Goal: Information Seeking & Learning: Learn about a topic

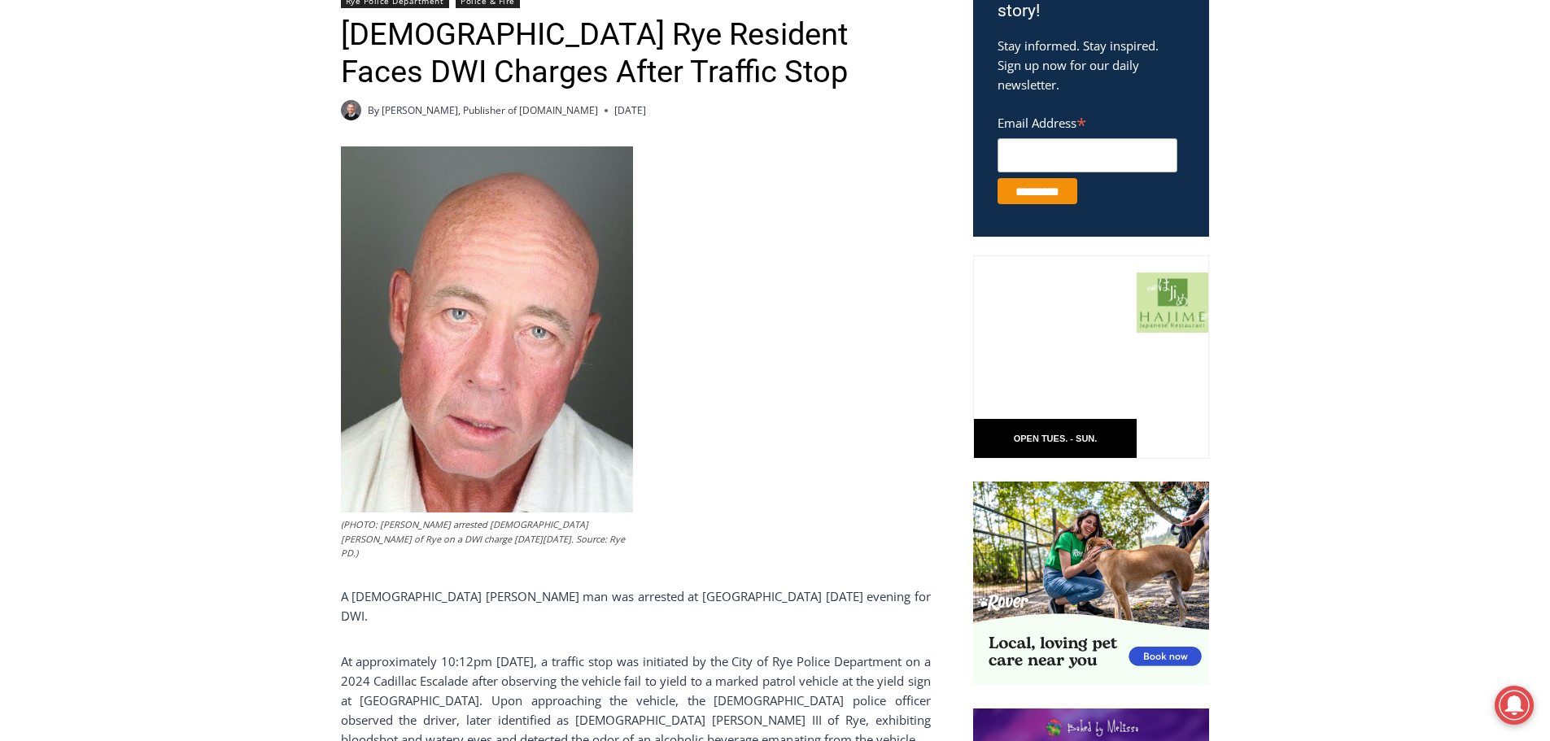
scroll to position [651, 0]
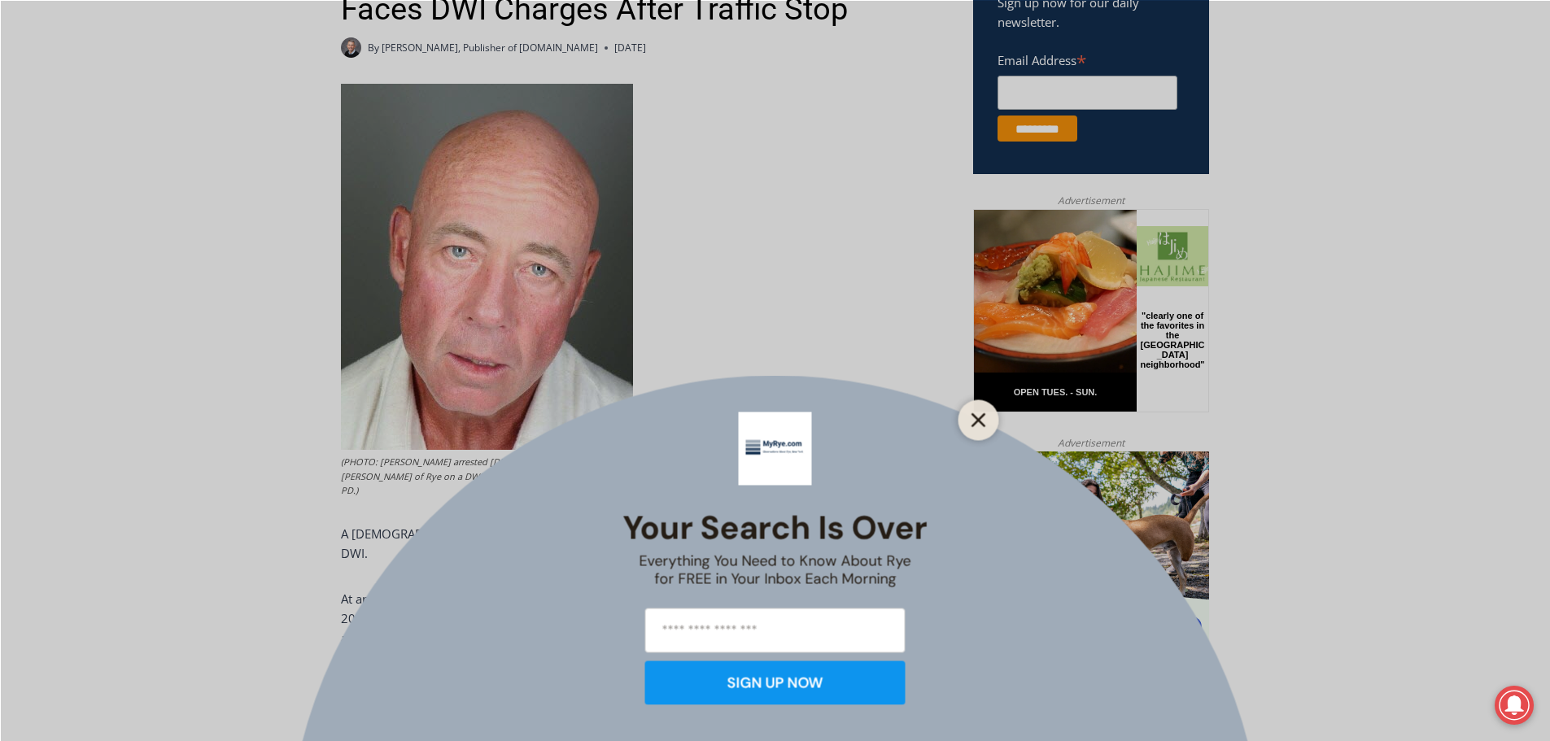
click at [976, 421] on line "Close" at bounding box center [977, 419] width 11 height 11
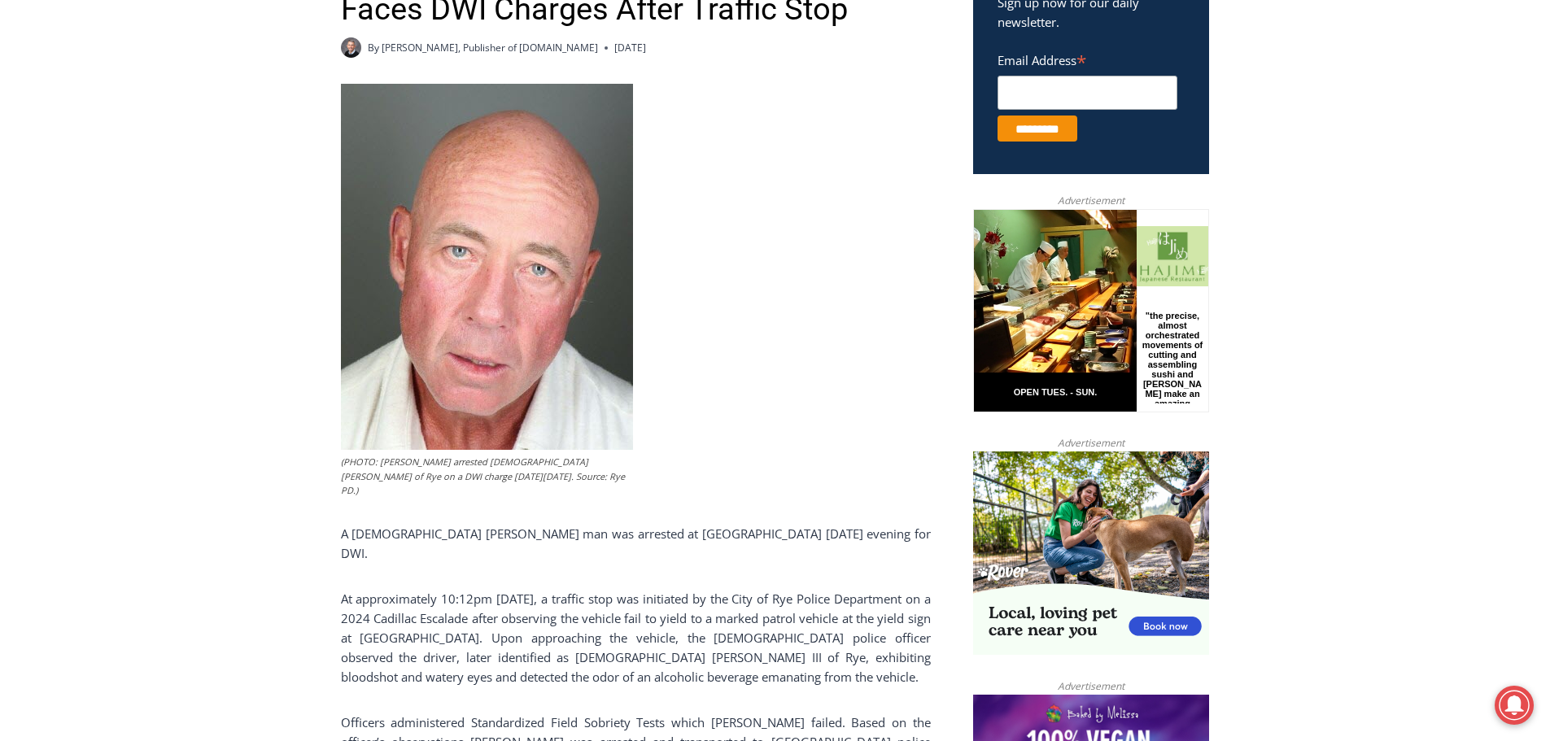
scroll to position [814, 0]
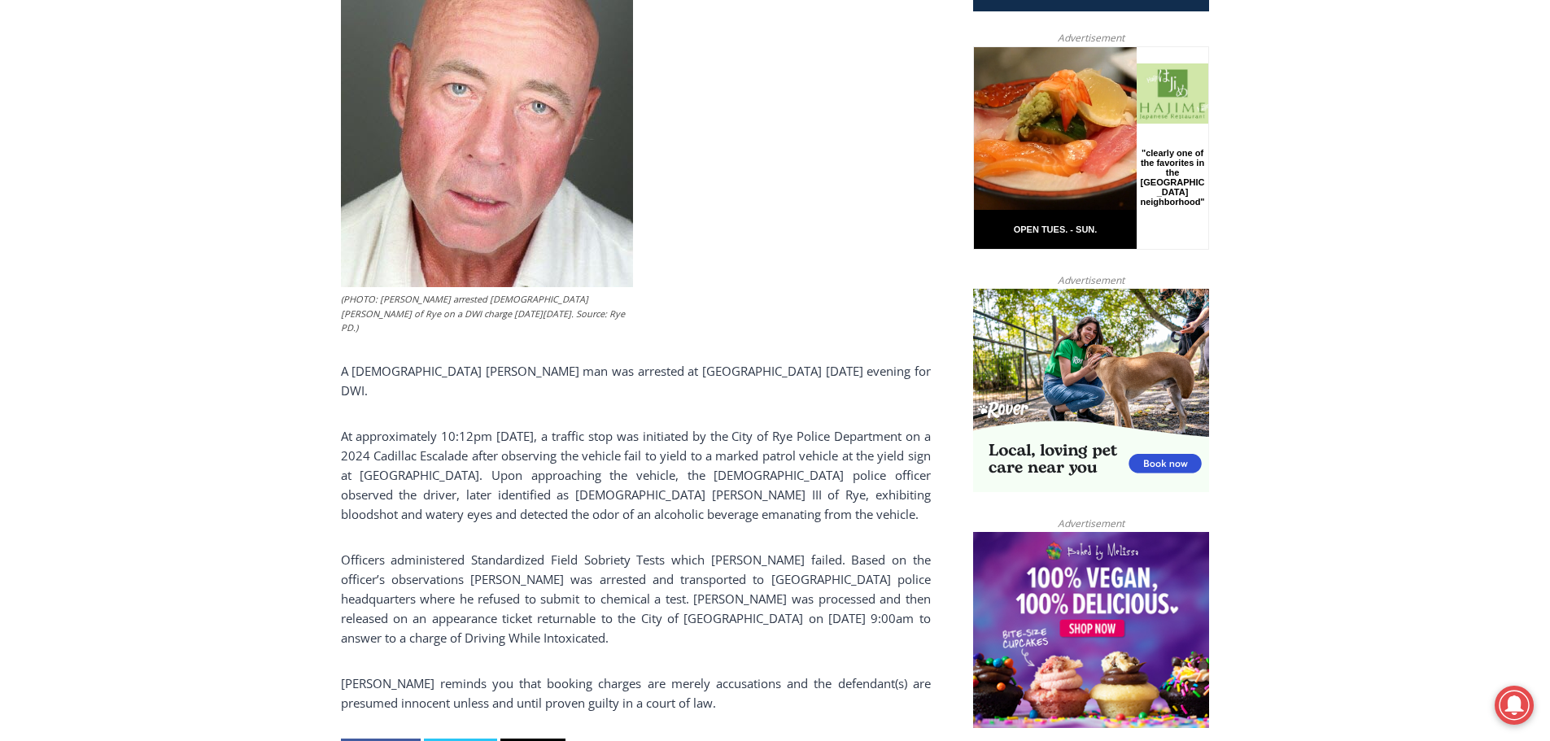
drag, startPoint x: 264, startPoint y: 624, endPoint x: 136, endPoint y: 603, distance: 130.3
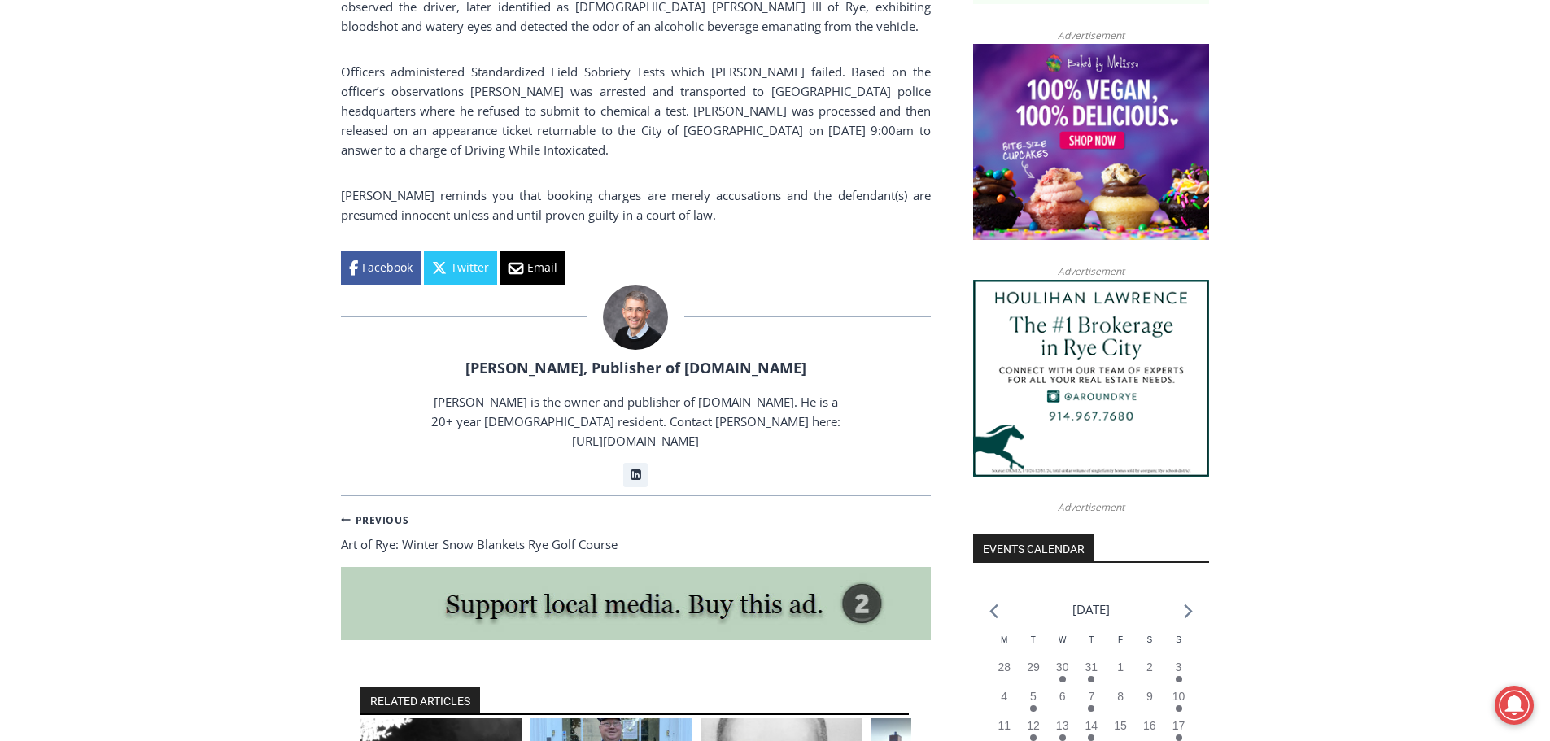
scroll to position [488, 0]
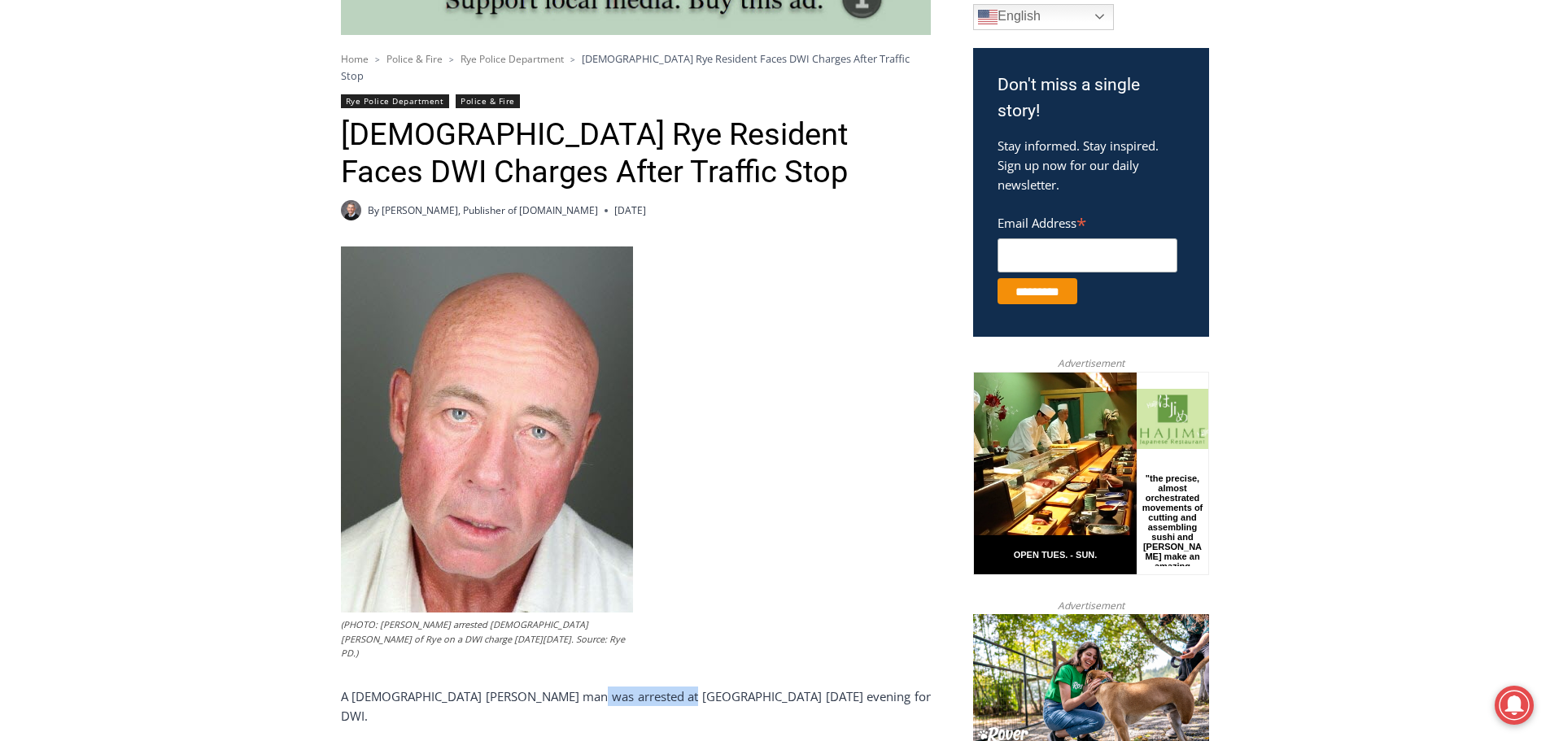
drag, startPoint x: 561, startPoint y: 665, endPoint x: 651, endPoint y: 670, distance: 90.4
click at [651, 687] on p "A [DEMOGRAPHIC_DATA] [PERSON_NAME] man was arrested at [GEOGRAPHIC_DATA] [DATE]…" at bounding box center [636, 706] width 590 height 39
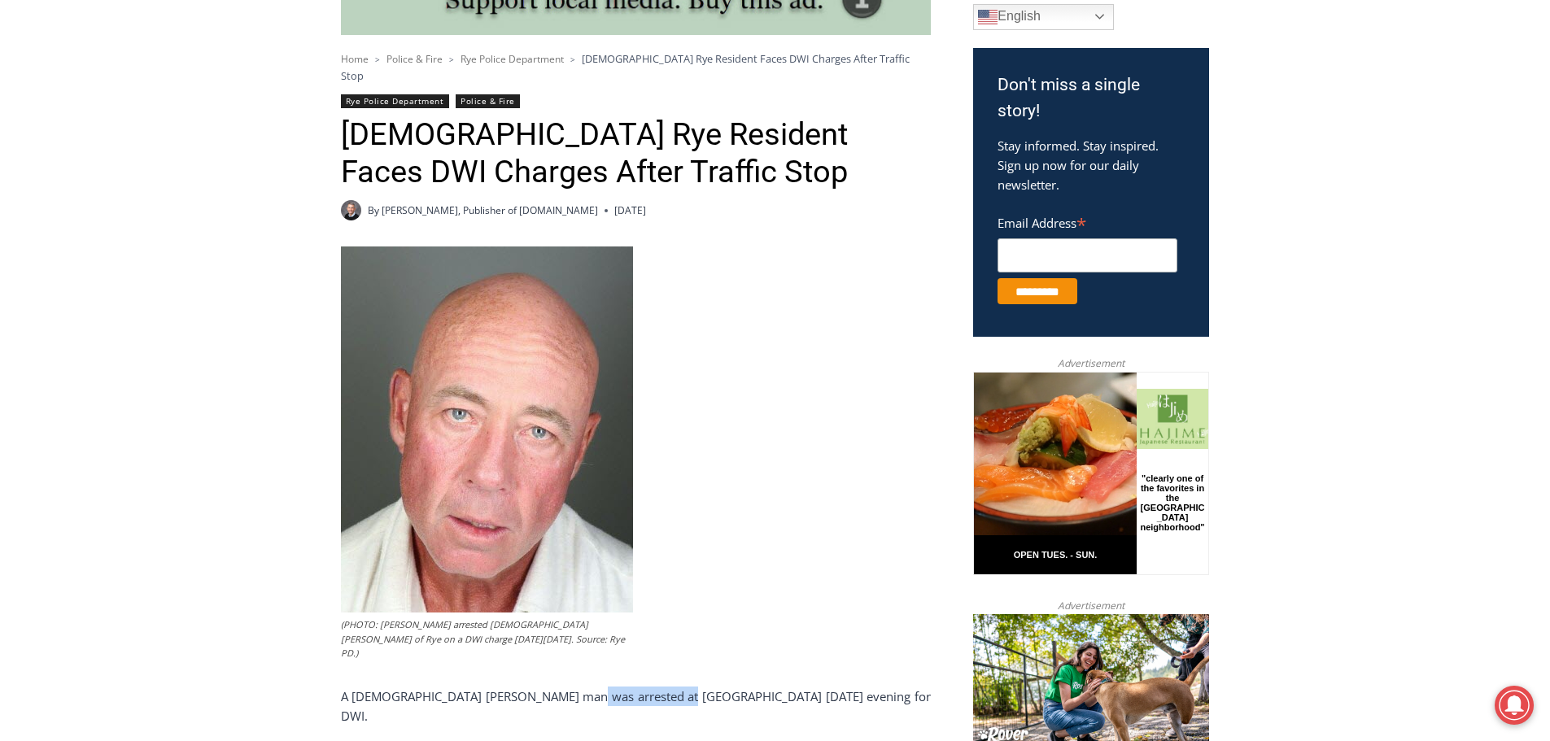
copy p "Fireman’s Circle"
